Goal: Register for event/course

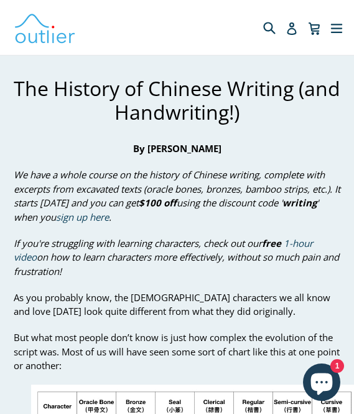
click at [75, 202] on span "We have a whole course on the history of Chinese writing, complete with excerpt…" at bounding box center [177, 195] width 327 height 55
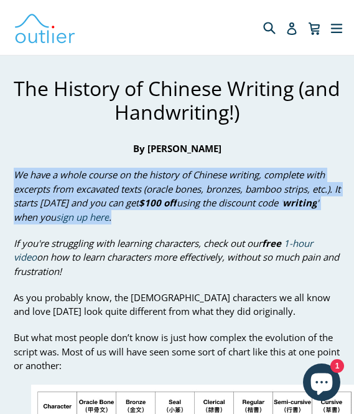
click at [75, 202] on span "We have a whole course on the history of Chinese writing, complete with excerpt…" at bounding box center [177, 195] width 327 height 55
click at [92, 184] on span "We have a whole course on the history of Chinese writing, complete with excerpt…" at bounding box center [177, 195] width 327 height 55
click at [135, 180] on p "We have a whole course on the history of Chinese writing, complete with excerpt…" at bounding box center [177, 196] width 327 height 56
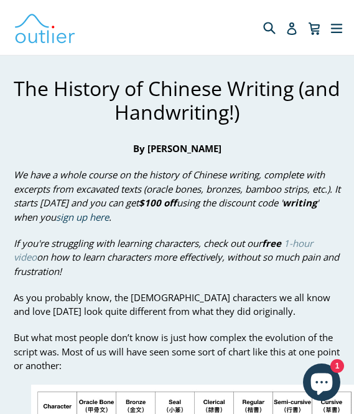
click at [23, 258] on link "1-hour video" at bounding box center [164, 250] width 300 height 27
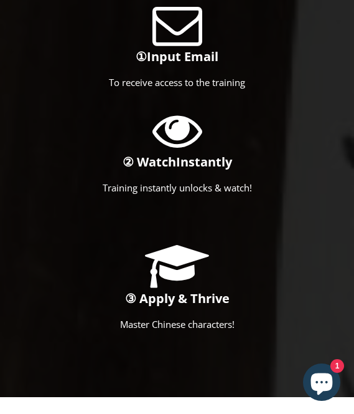
scroll to position [1645, 0]
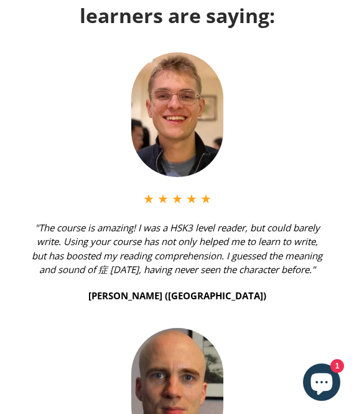
click at [222, 225] on span ""The course is amazing! I was a HSK3 level reader, but could barely write. Usin…" at bounding box center [177, 248] width 291 height 55
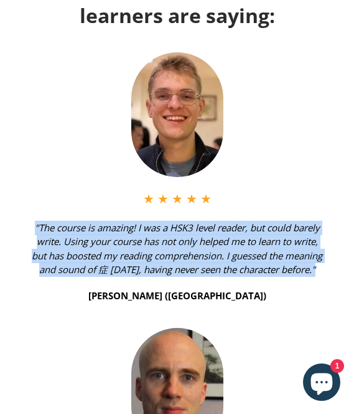
click at [222, 225] on span ""The course is amazing! I was a HSK3 level reader, but could barely write. Usin…" at bounding box center [177, 248] width 291 height 55
click at [184, 221] on span ""The course is amazing! I was a HSK3 level reader, but could barely write. Usin…" at bounding box center [177, 248] width 291 height 55
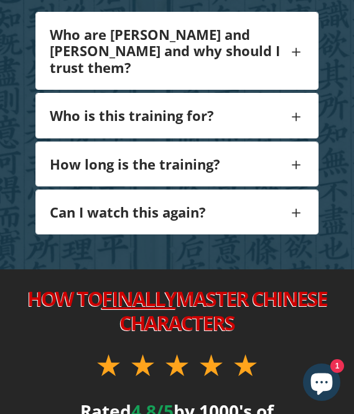
scroll to position [2528, 0]
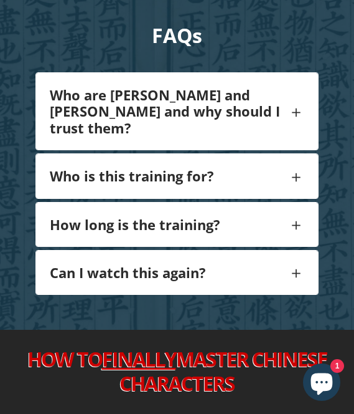
click at [129, 264] on h4 "Can I watch this again?" at bounding box center [169, 272] width 239 height 16
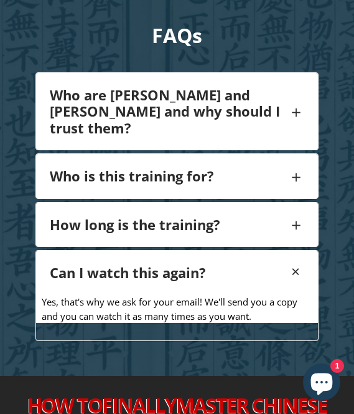
click at [129, 264] on h4 "Can I watch this again?" at bounding box center [169, 272] width 239 height 16
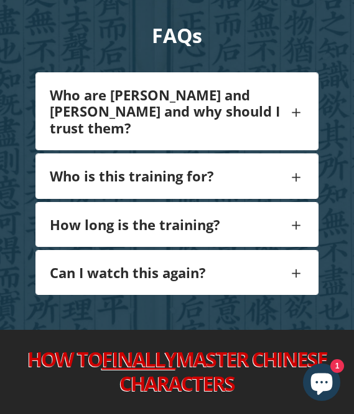
click at [115, 216] on h4 "How long is the training?" at bounding box center [169, 224] width 239 height 16
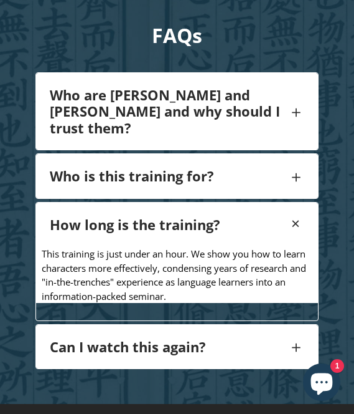
click at [115, 216] on h4 "How long is the training?" at bounding box center [169, 224] width 239 height 16
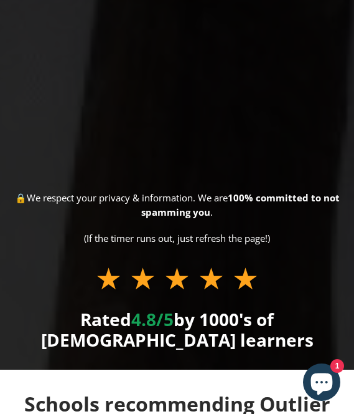
scroll to position [0, 0]
